Goal: Book appointment/travel/reservation

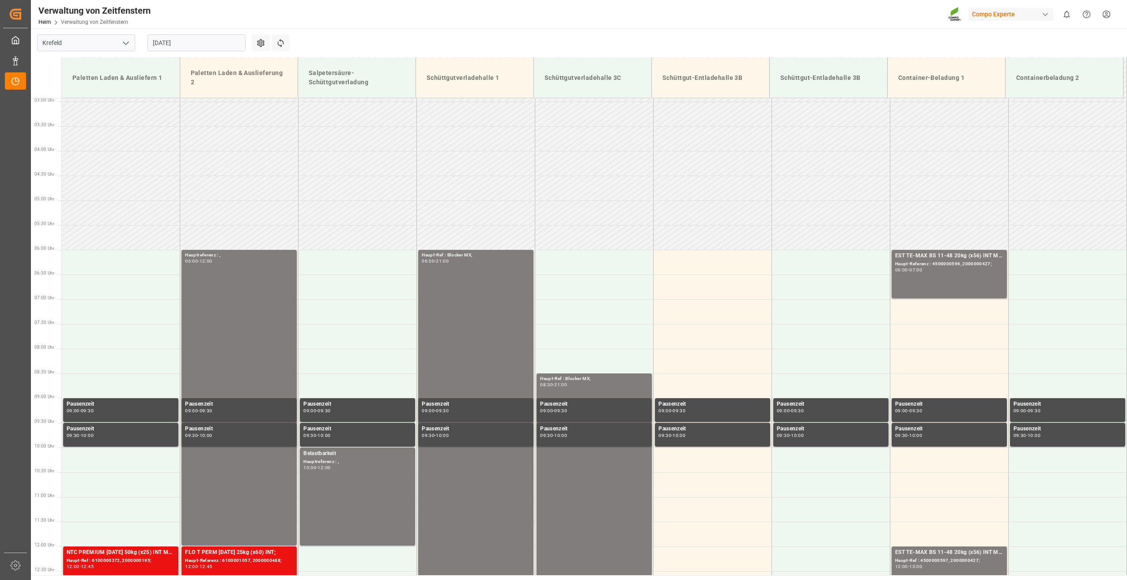
scroll to position [192, 0]
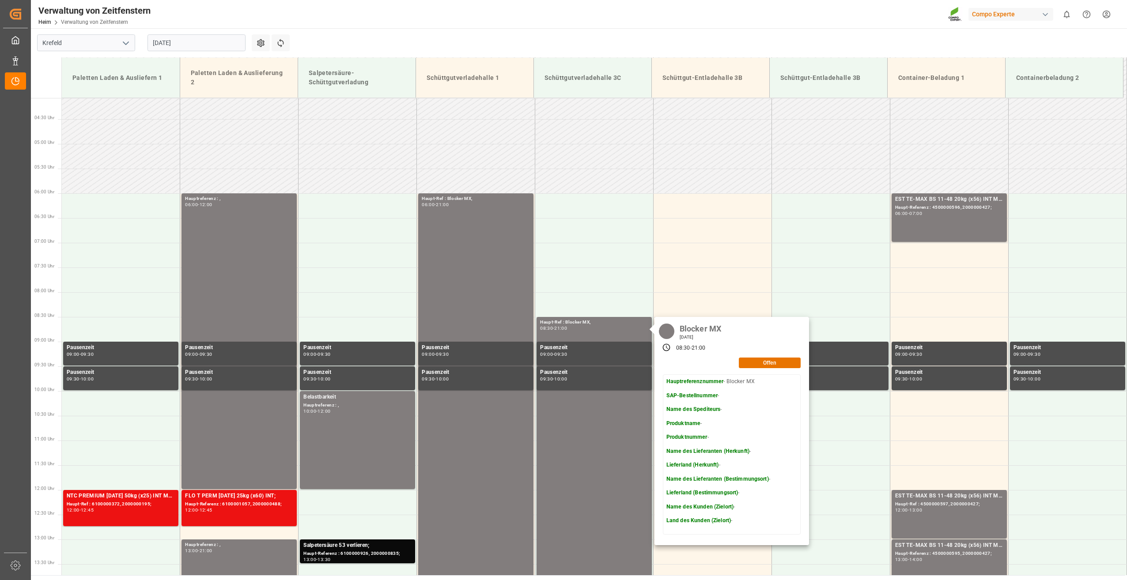
click at [226, 44] on input "[DATE]" at bounding box center [196, 42] width 98 height 17
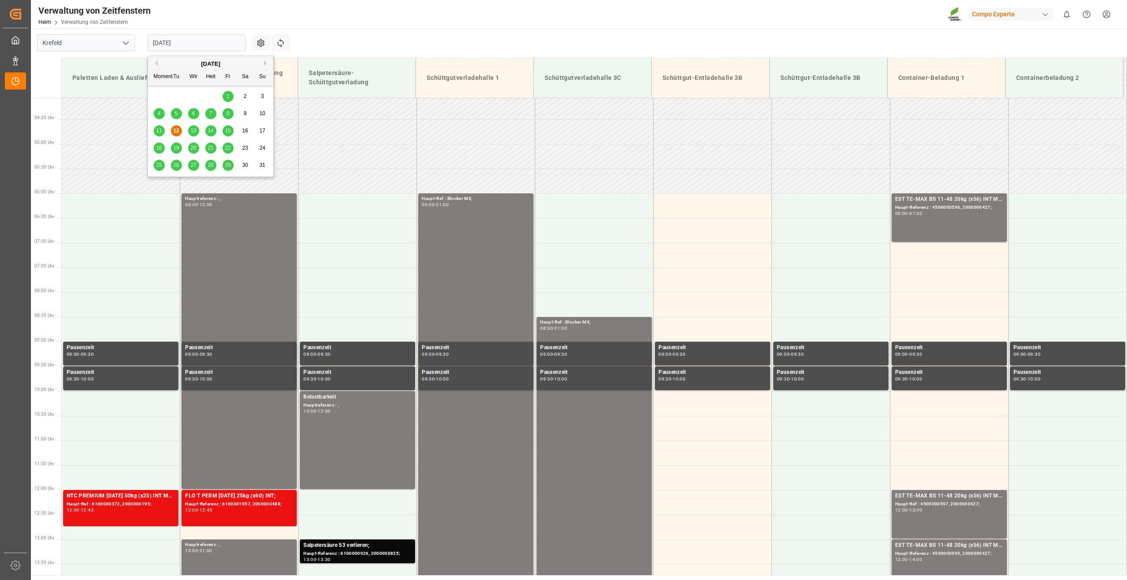
click at [195, 132] on span "13" at bounding box center [193, 131] width 6 height 6
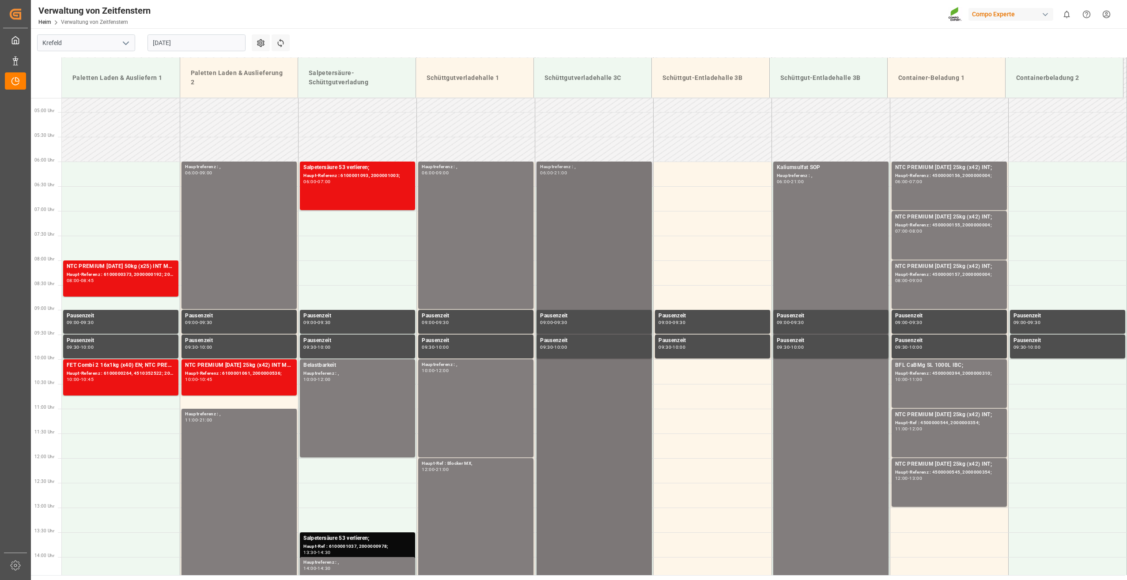
scroll to position [236, 0]
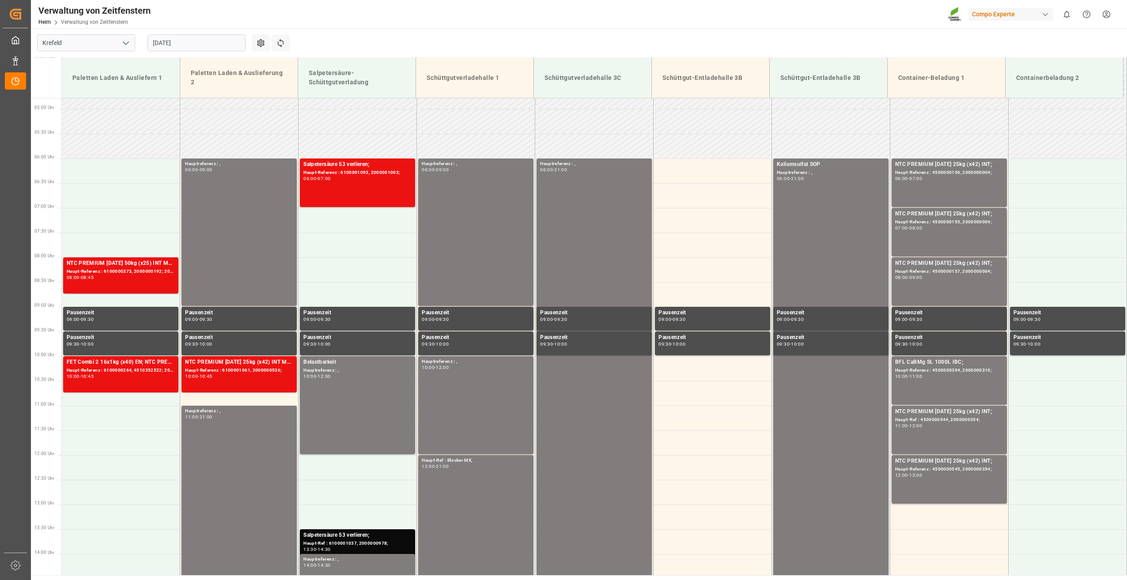
click at [213, 38] on input "[DATE]" at bounding box center [196, 42] width 98 height 17
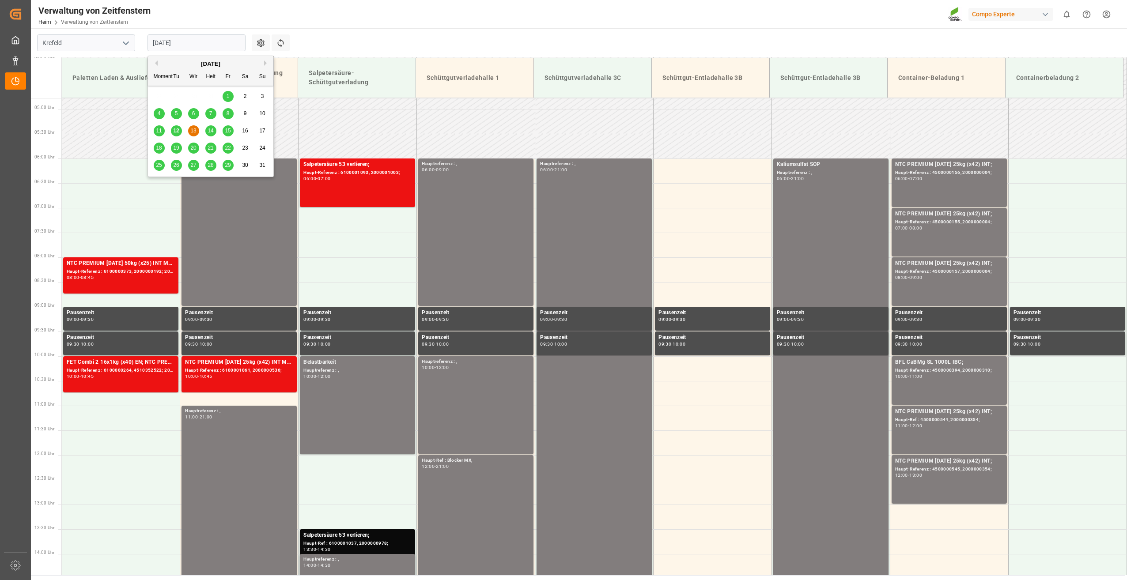
click at [213, 131] on span "14" at bounding box center [210, 131] width 6 height 6
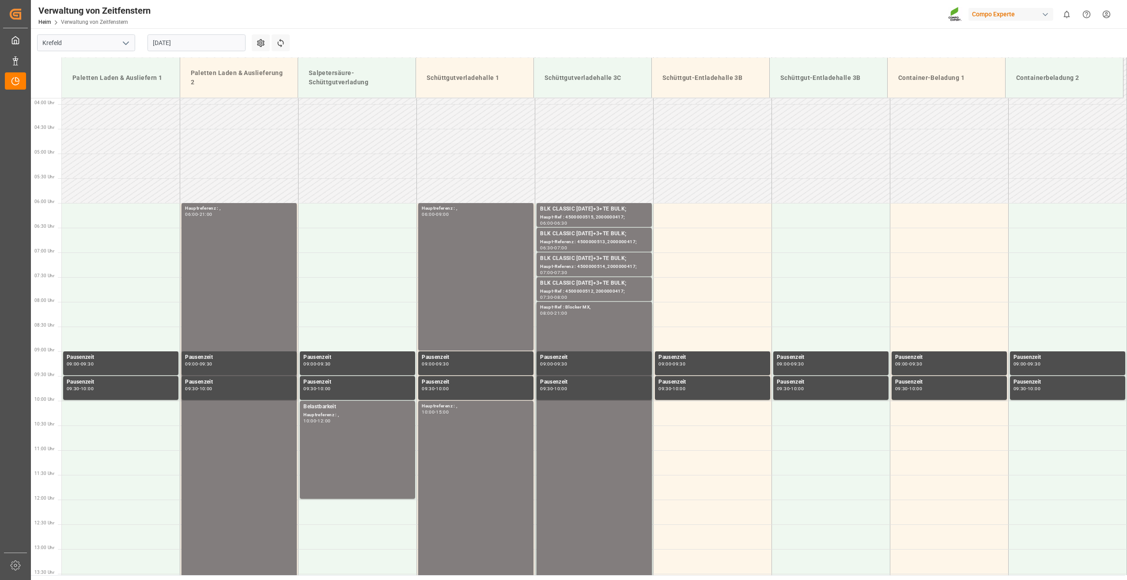
scroll to position [192, 0]
click at [468, 259] on div "Hauptreferenz : , 06:00 - 09:00" at bounding box center [476, 276] width 108 height 144
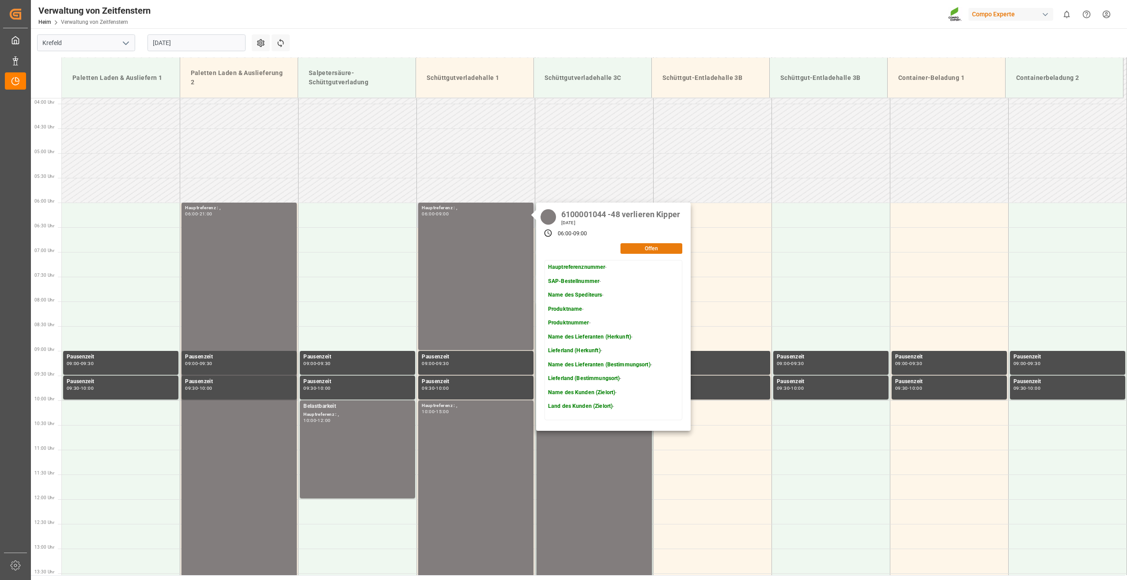
click at [643, 252] on button "Offen" at bounding box center [651, 248] width 62 height 11
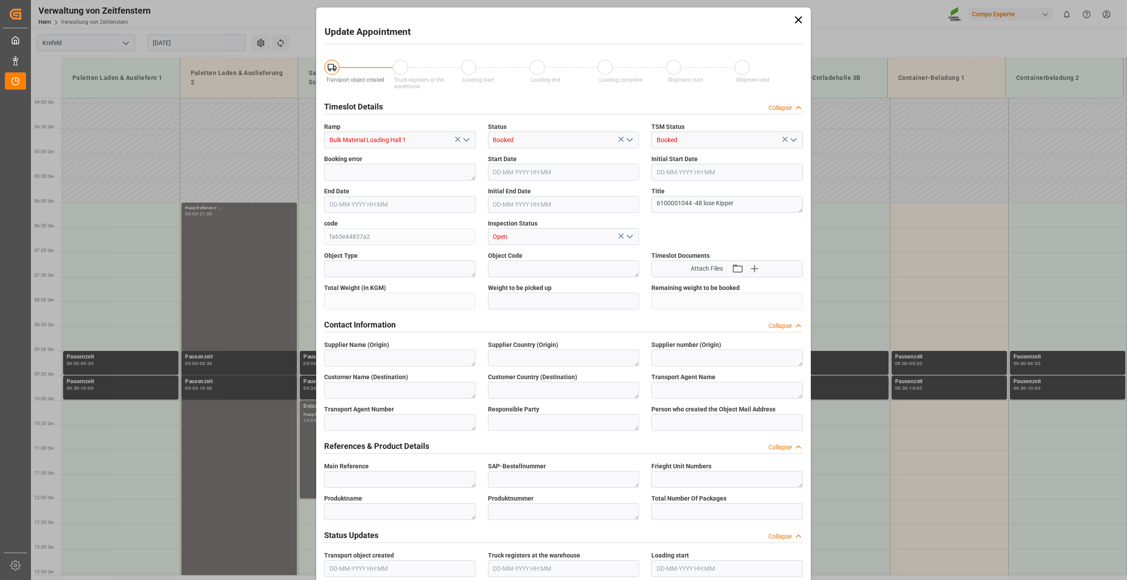
type input "[DATE] 06:00"
type input "[DATE] 09:00"
type input "[DATE] 09:19"
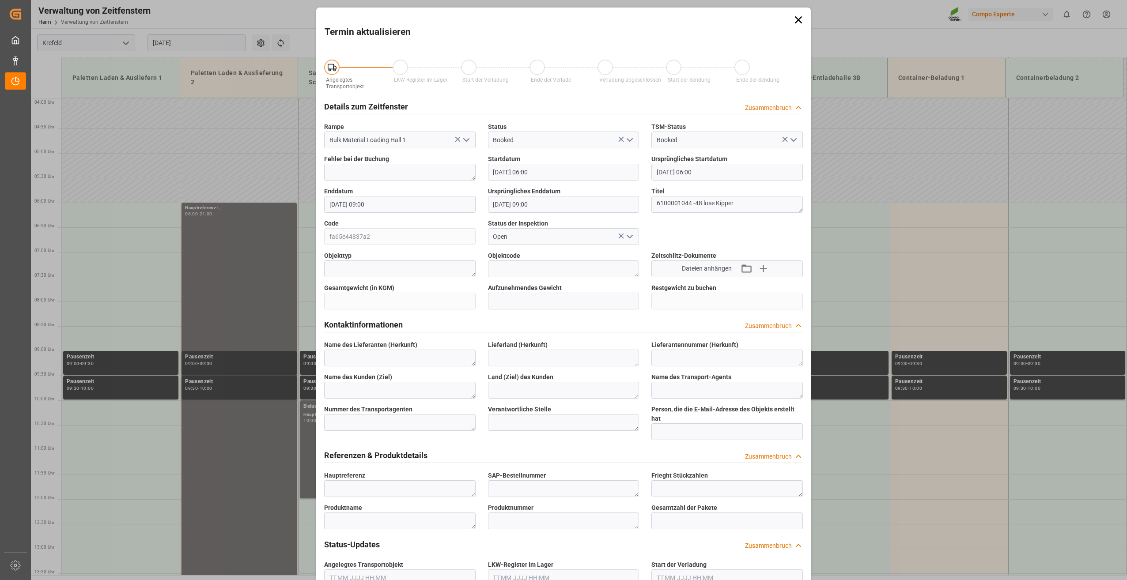
click at [795, 19] on icon at bounding box center [798, 20] width 12 height 12
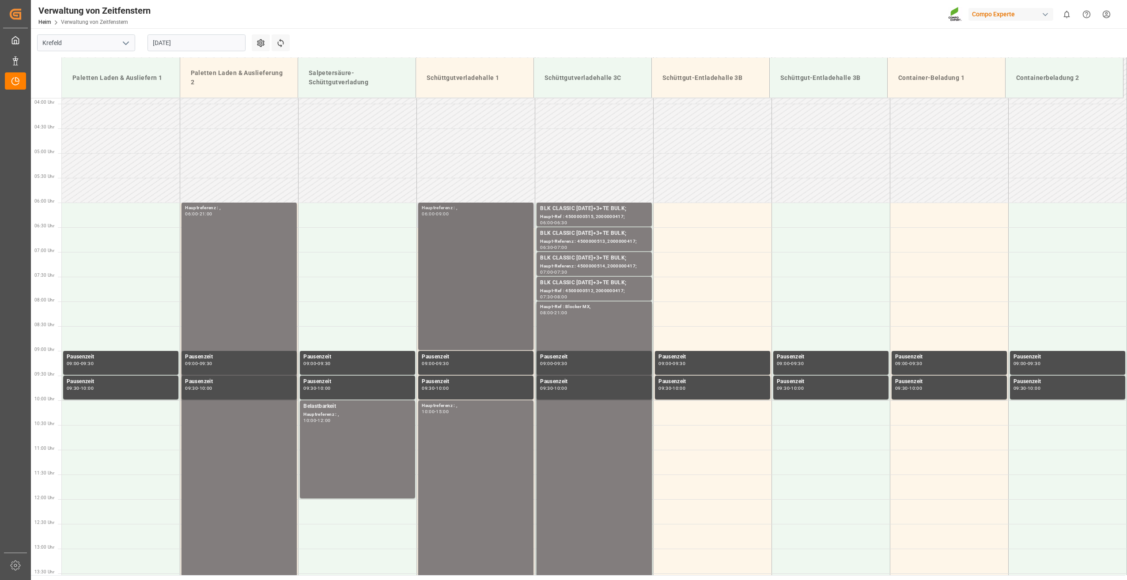
click at [472, 273] on div "Hauptreferenz : , 06:00 - 09:00" at bounding box center [476, 276] width 108 height 144
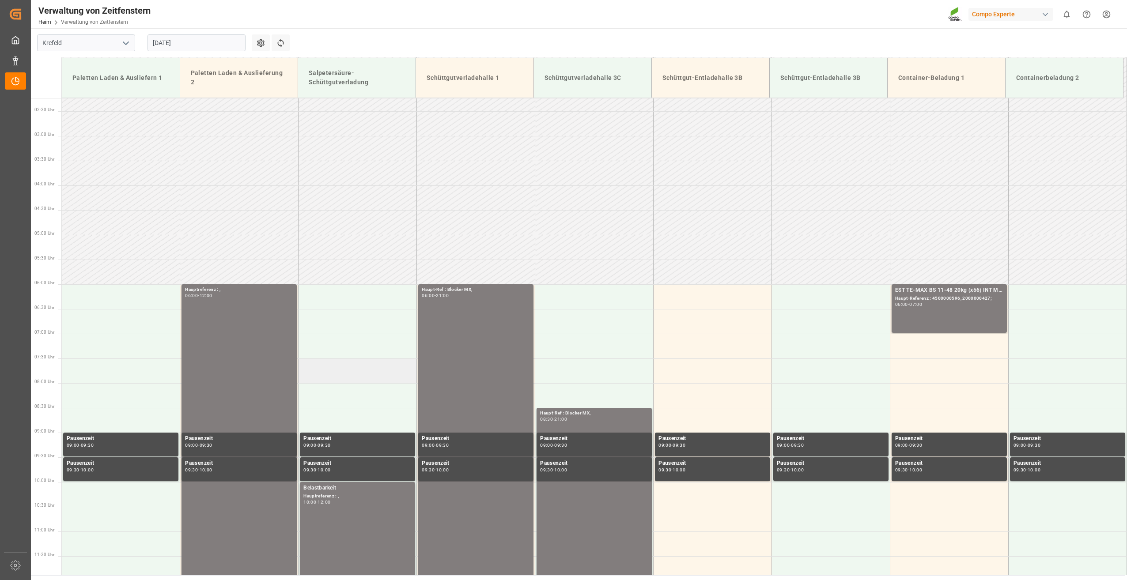
scroll to position [265, 0]
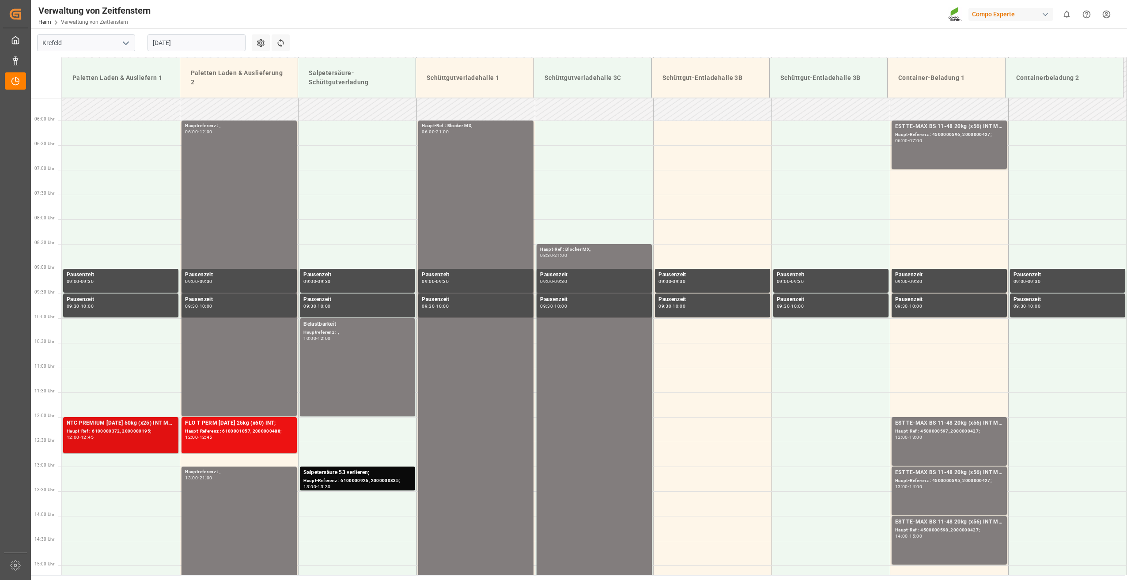
click at [156, 439] on div "12:00 - 12:45" at bounding box center [121, 437] width 108 height 5
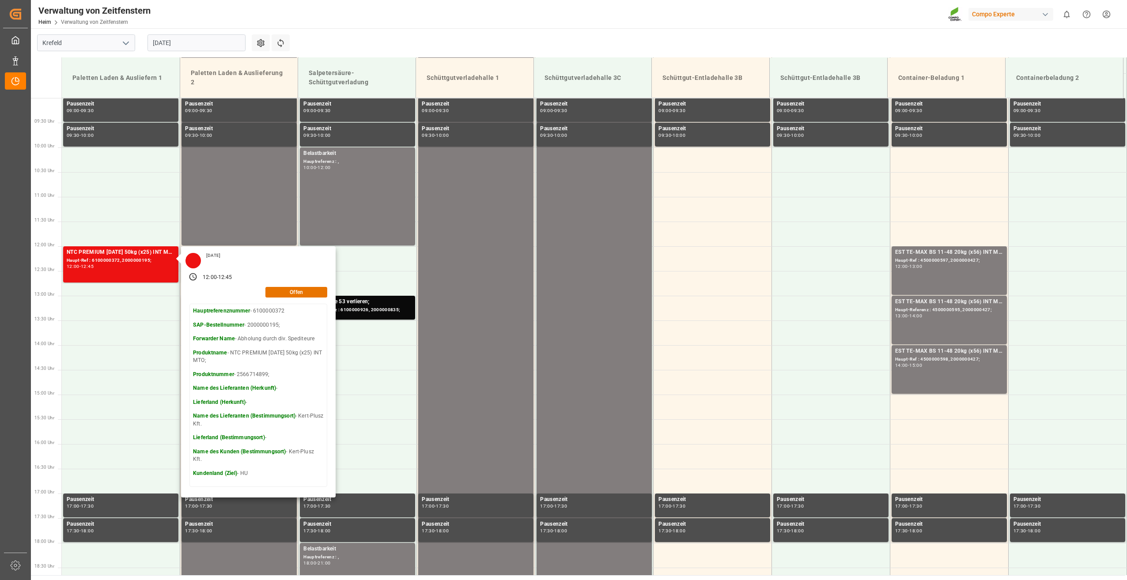
scroll to position [441, 0]
